Goal: Transaction & Acquisition: Purchase product/service

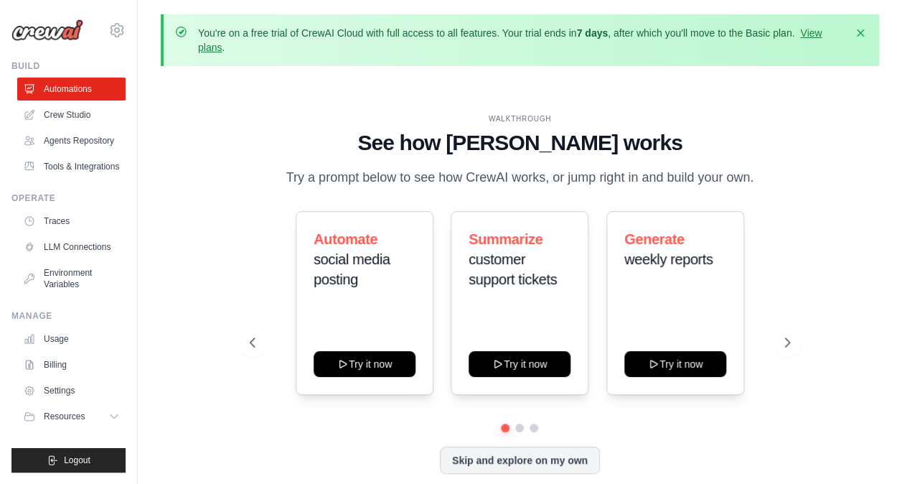
click at [187, 199] on div "WALKTHROUGH See how [PERSON_NAME] works Try a prompt below to see how [PERSON_N…" at bounding box center [520, 304] width 718 height 455
click at [133, 25] on div "[PERSON_NAME][EMAIL_ADDRESS][DOMAIN_NAME] Settings Build Automations" at bounding box center [69, 242] width 138 height 484
click at [128, 26] on div "[PERSON_NAME][EMAIL_ADDRESS][DOMAIN_NAME] Settings Build Automations" at bounding box center [69, 242] width 138 height 484
click at [113, 29] on icon at bounding box center [116, 30] width 17 height 17
click at [222, 265] on div "WALKTHROUGH See how [PERSON_NAME] works Try a prompt below to see how [PERSON_N…" at bounding box center [520, 304] width 718 height 455
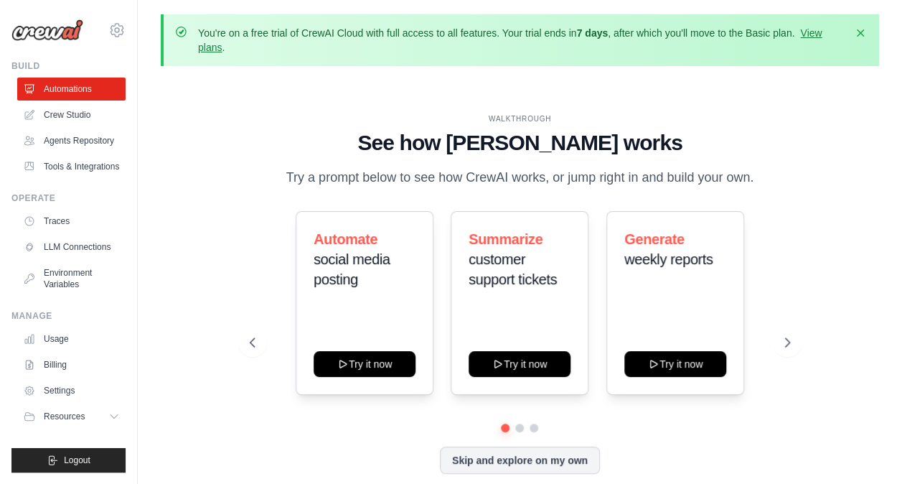
scroll to position [63, 0]
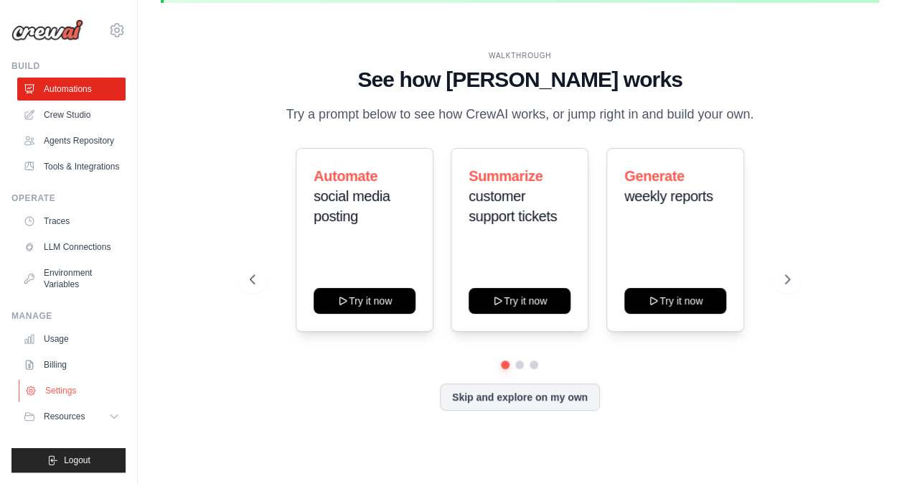
click at [69, 389] on link "Settings" at bounding box center [73, 390] width 108 height 23
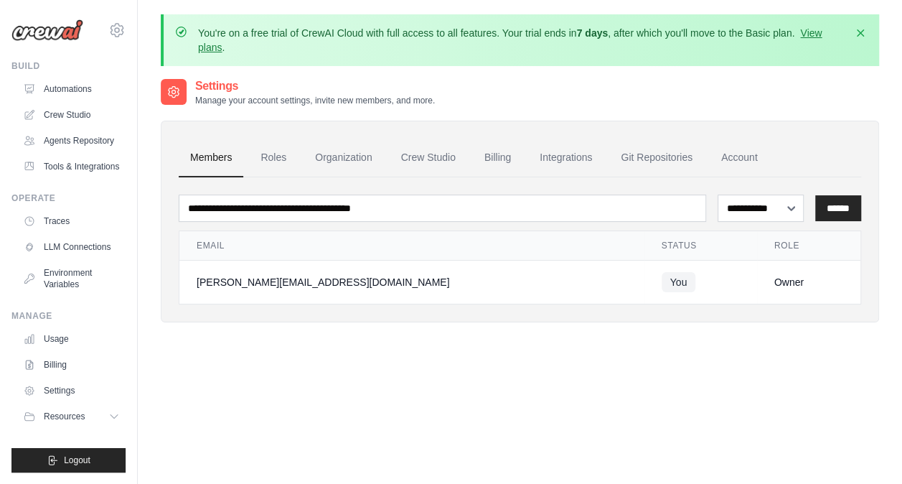
click at [196, 44] on div "You're on a free trial of CrewAI Cloud with full access to all features. Your t…" at bounding box center [521, 40] width 692 height 29
click at [207, 46] on link "View plans" at bounding box center [510, 40] width 624 height 26
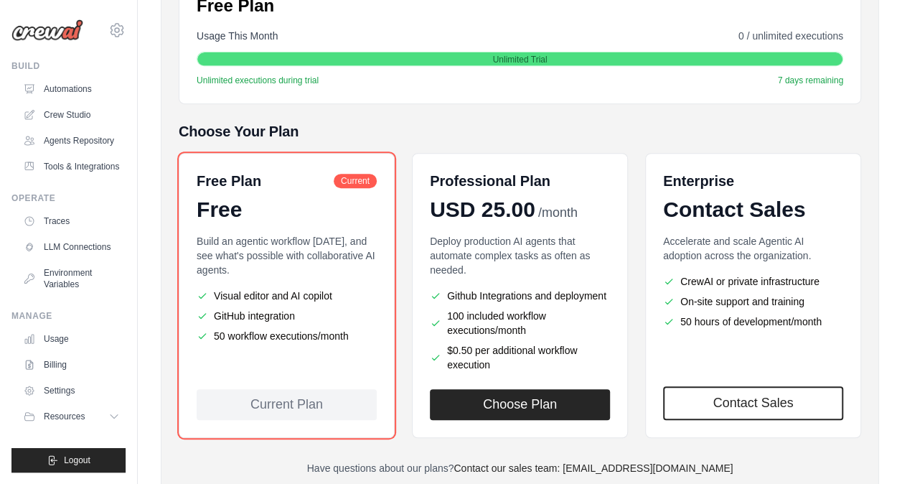
scroll to position [282, 0]
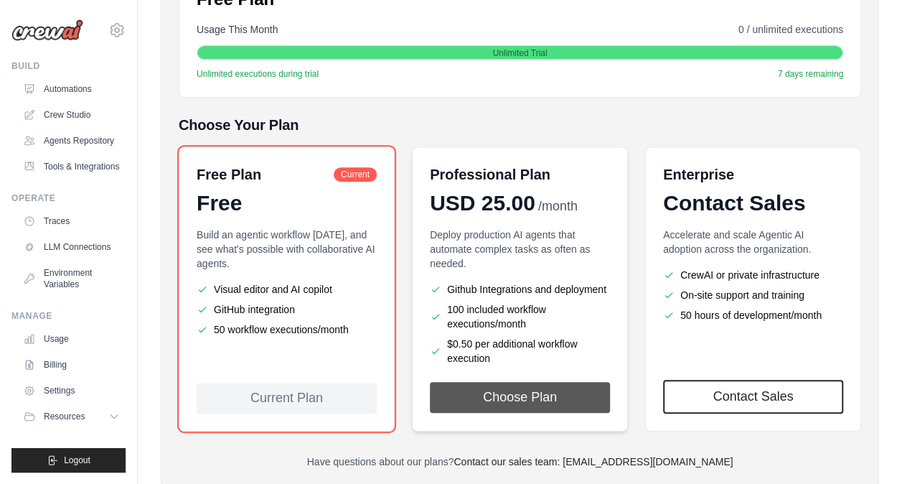
click at [499, 395] on button "Choose Plan" at bounding box center [520, 397] width 180 height 31
